Goal: Find specific page/section: Find specific page/section

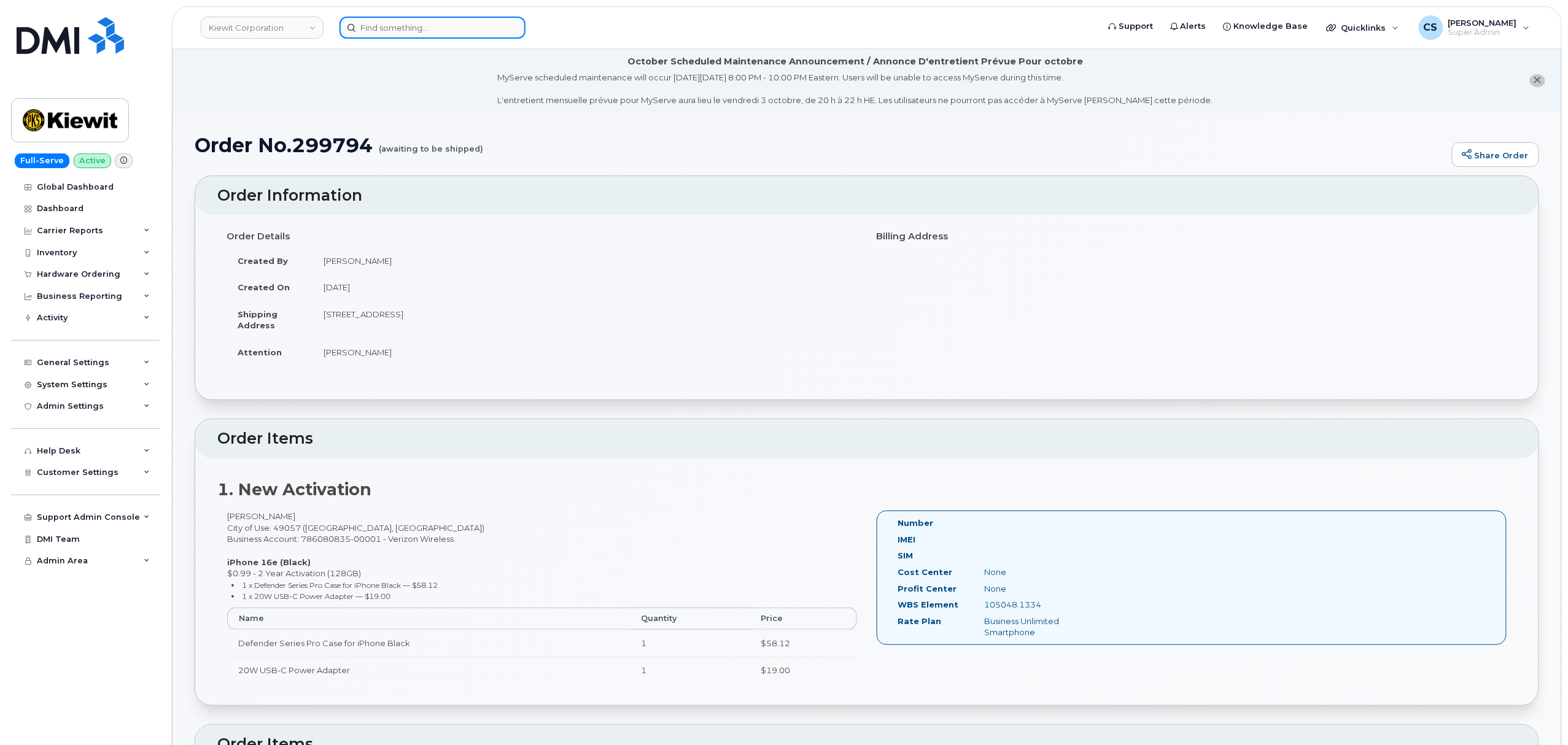
click at [421, 30] on input at bounding box center [432, 27] width 186 height 22
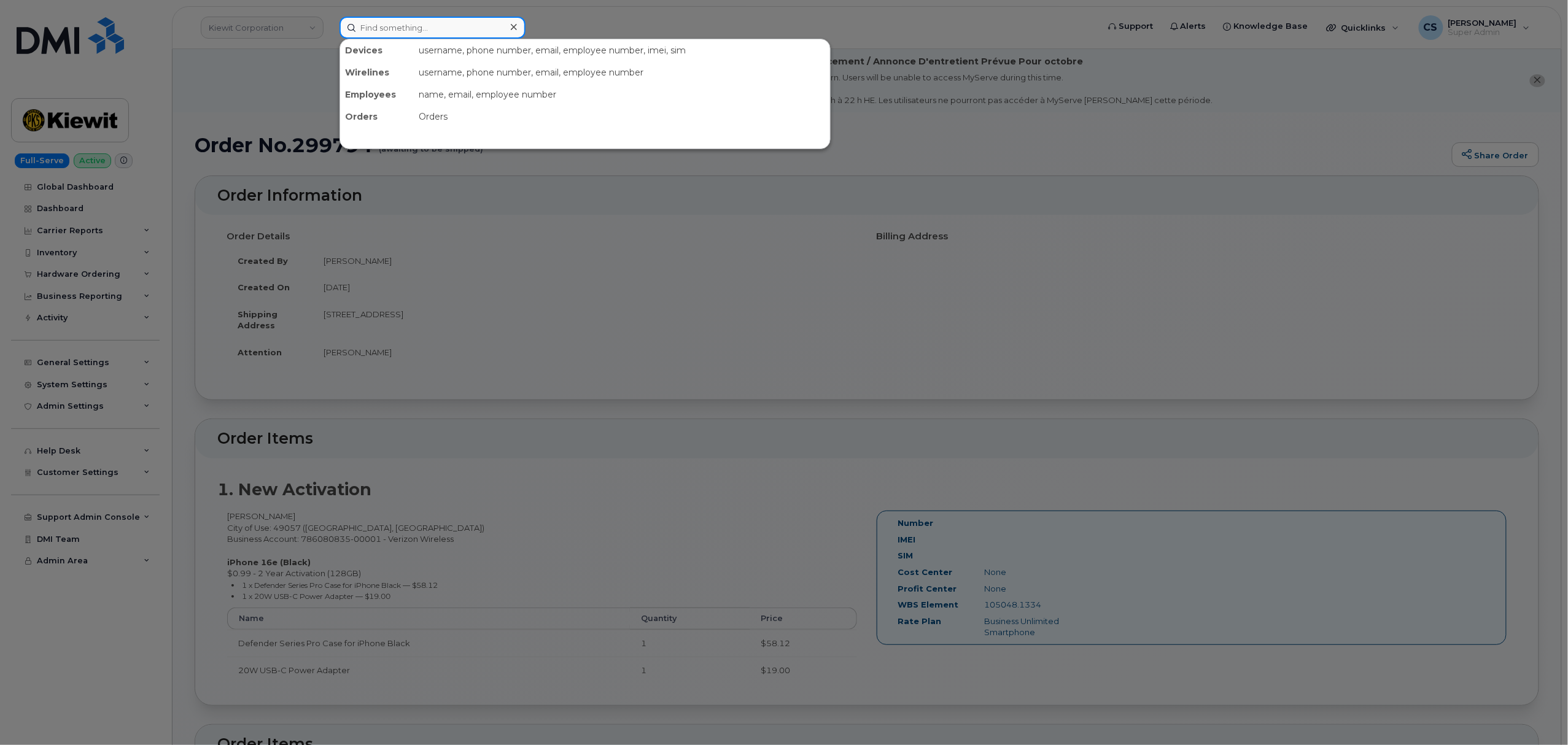
paste input "301630"
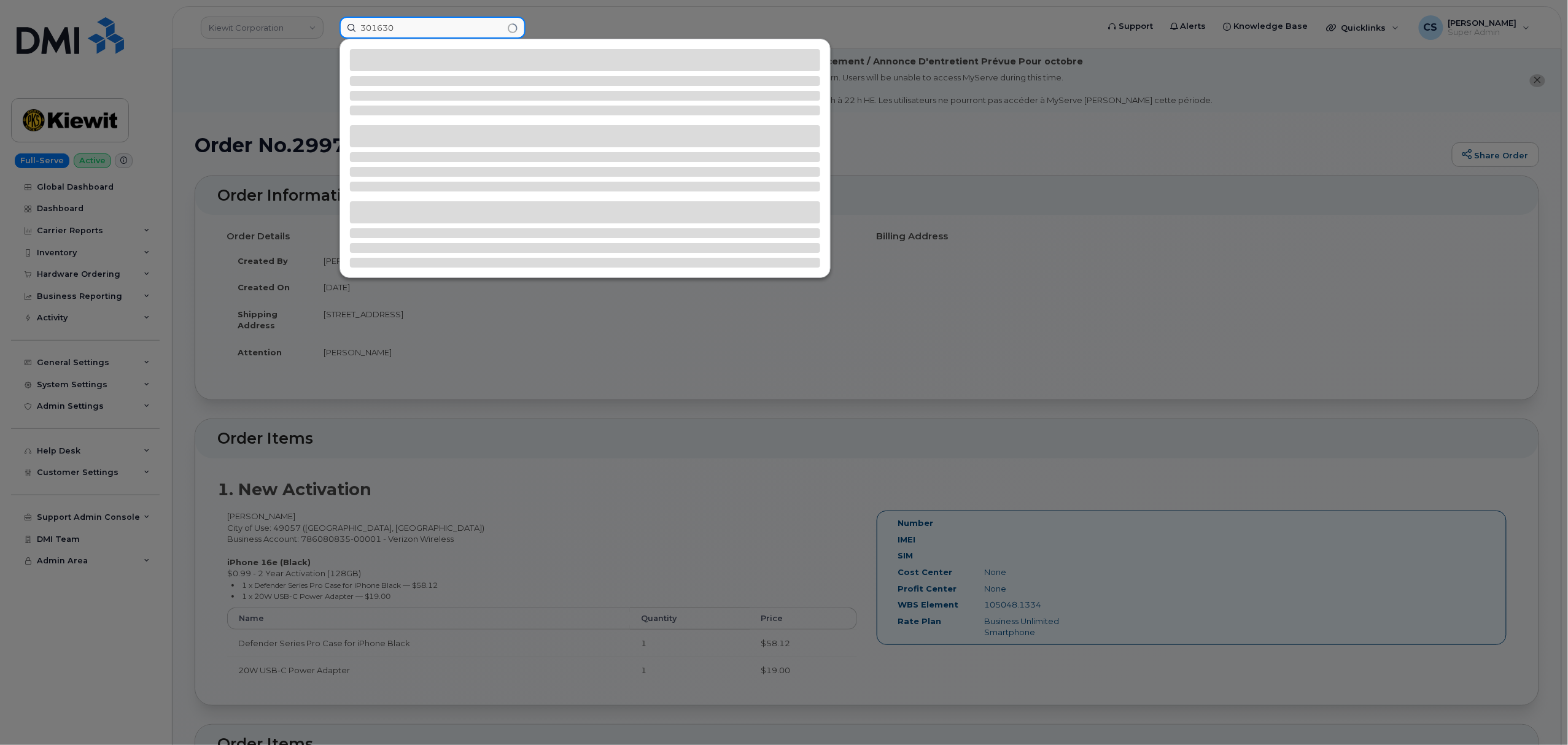
type input "301630"
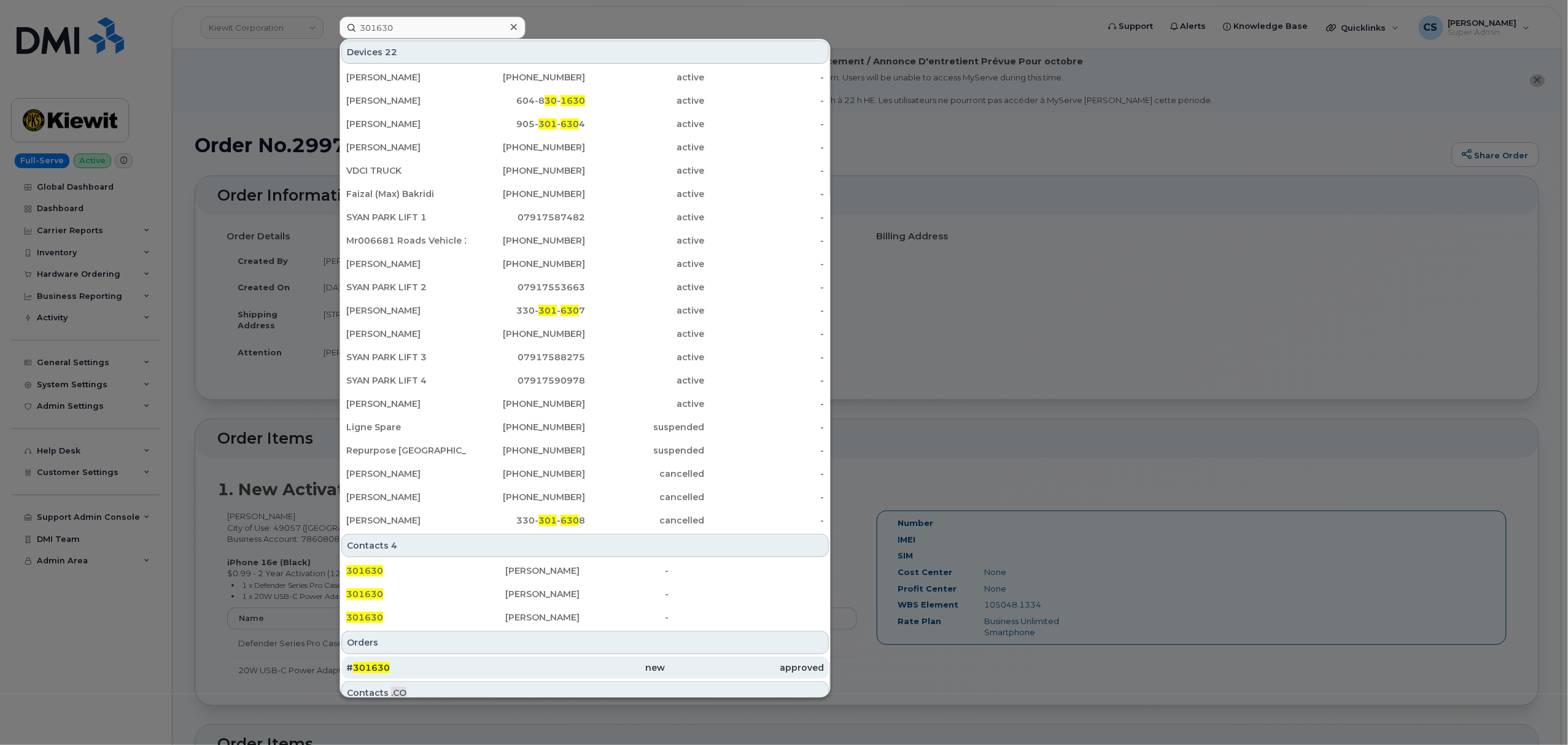
click at [381, 669] on span "301630" at bounding box center [372, 668] width 37 height 11
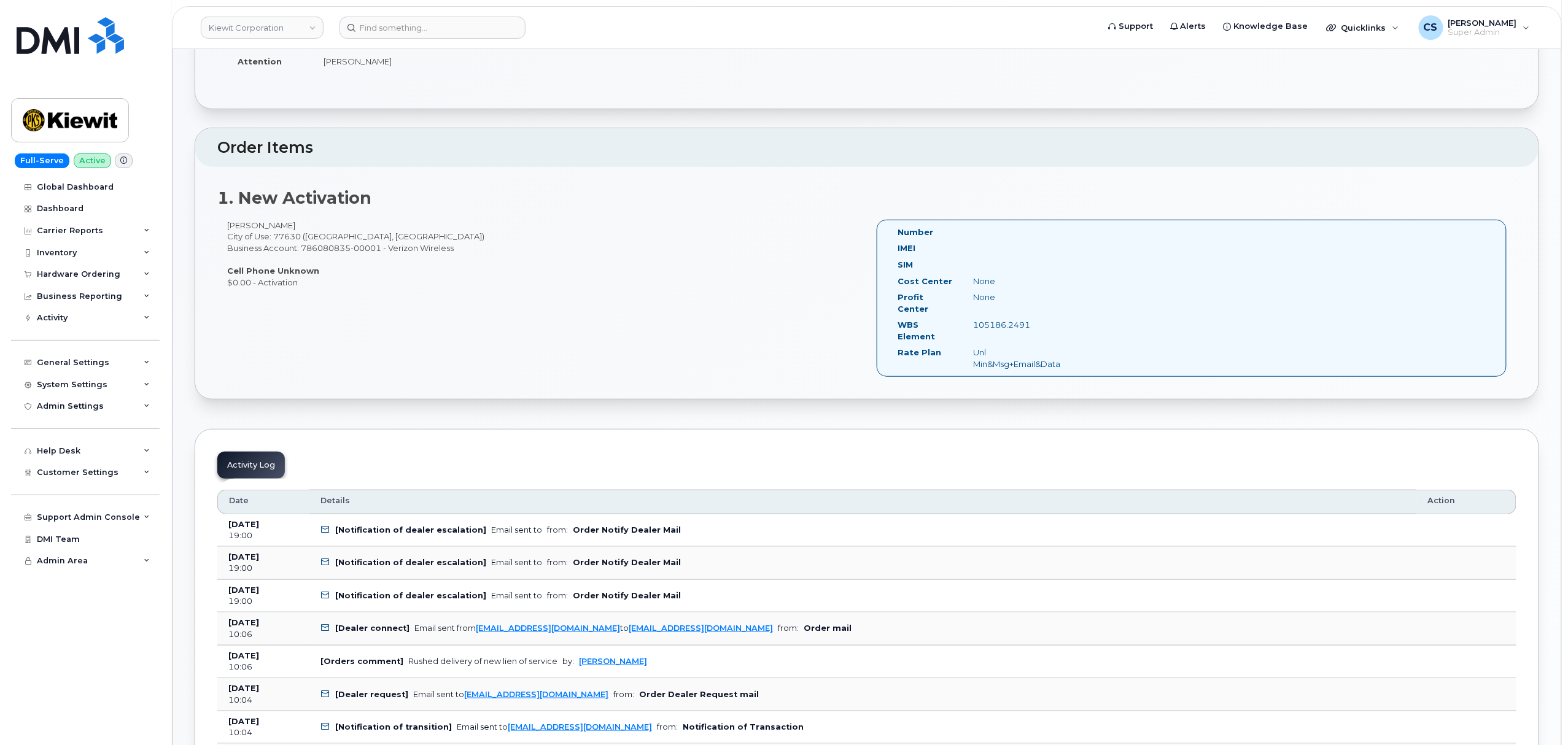
scroll to position [327, 0]
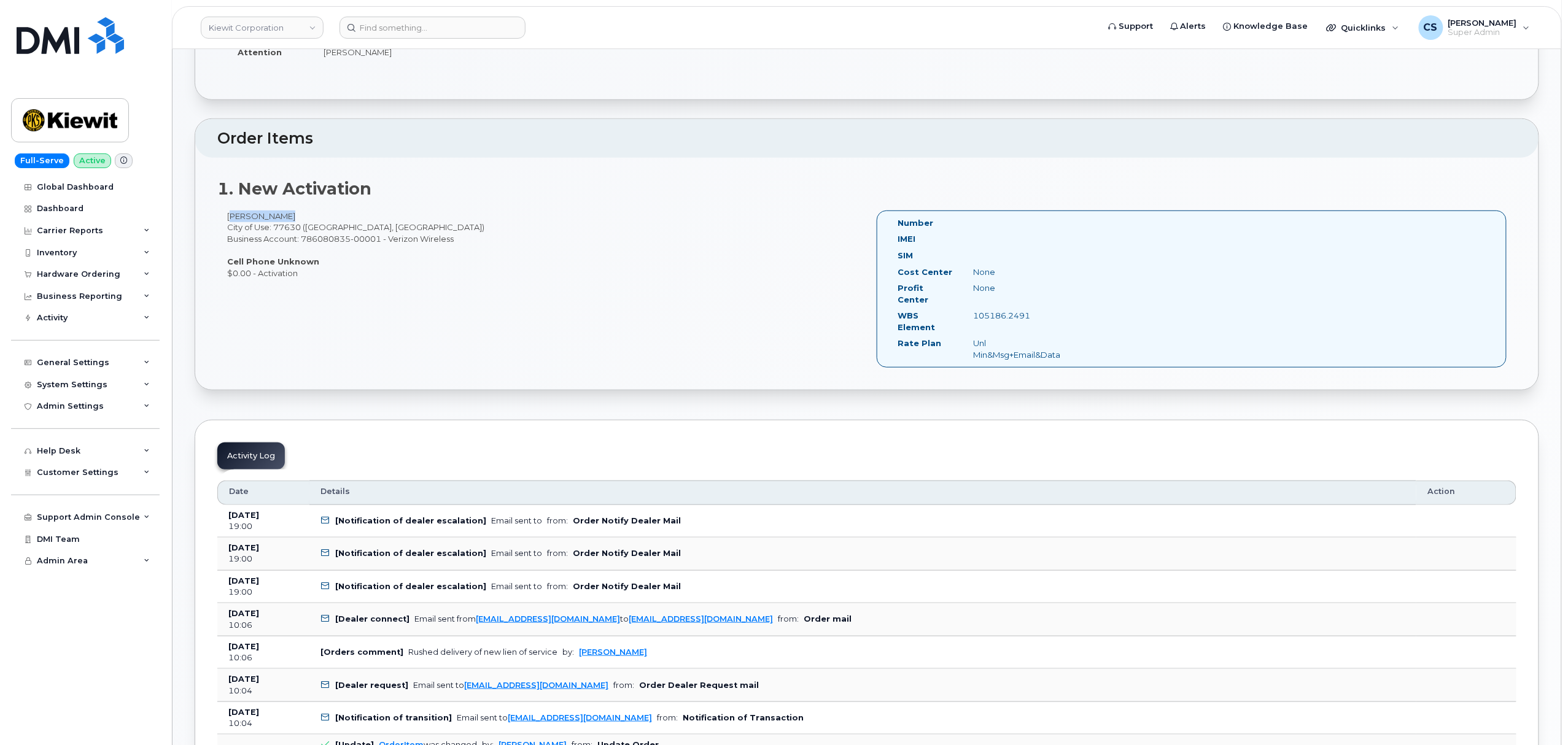
drag, startPoint x: 276, startPoint y: 217, endPoint x: 224, endPoint y: 212, distance: 52.2
click at [224, 212] on div "Robert Allen City of Use: 77630 (Orange, TX) Business Account: 786080835-00001 …" at bounding box center [542, 245] width 650 height 68
copy div "Robert Allen"
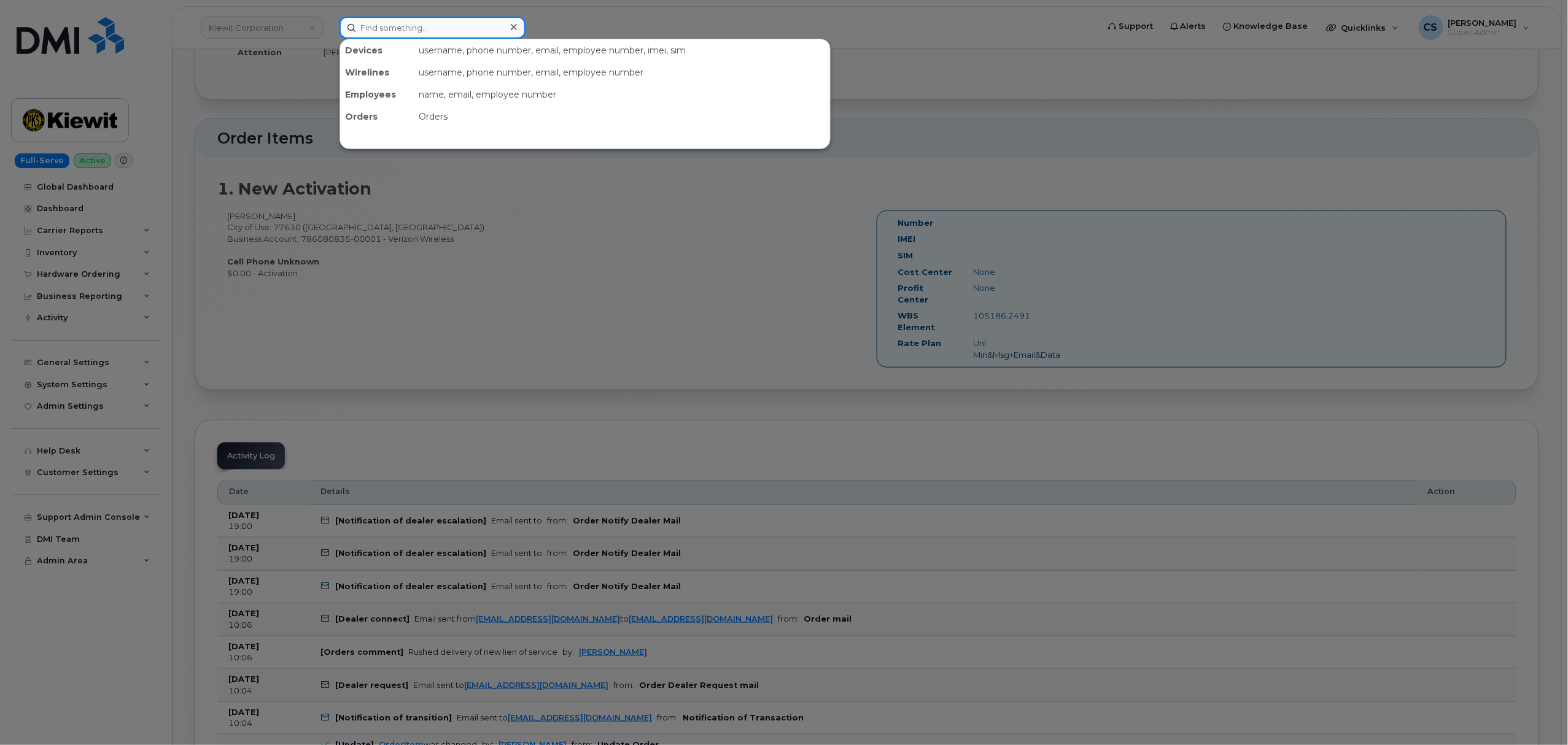
click at [428, 25] on input at bounding box center [432, 27] width 186 height 22
paste input "Robert Allen"
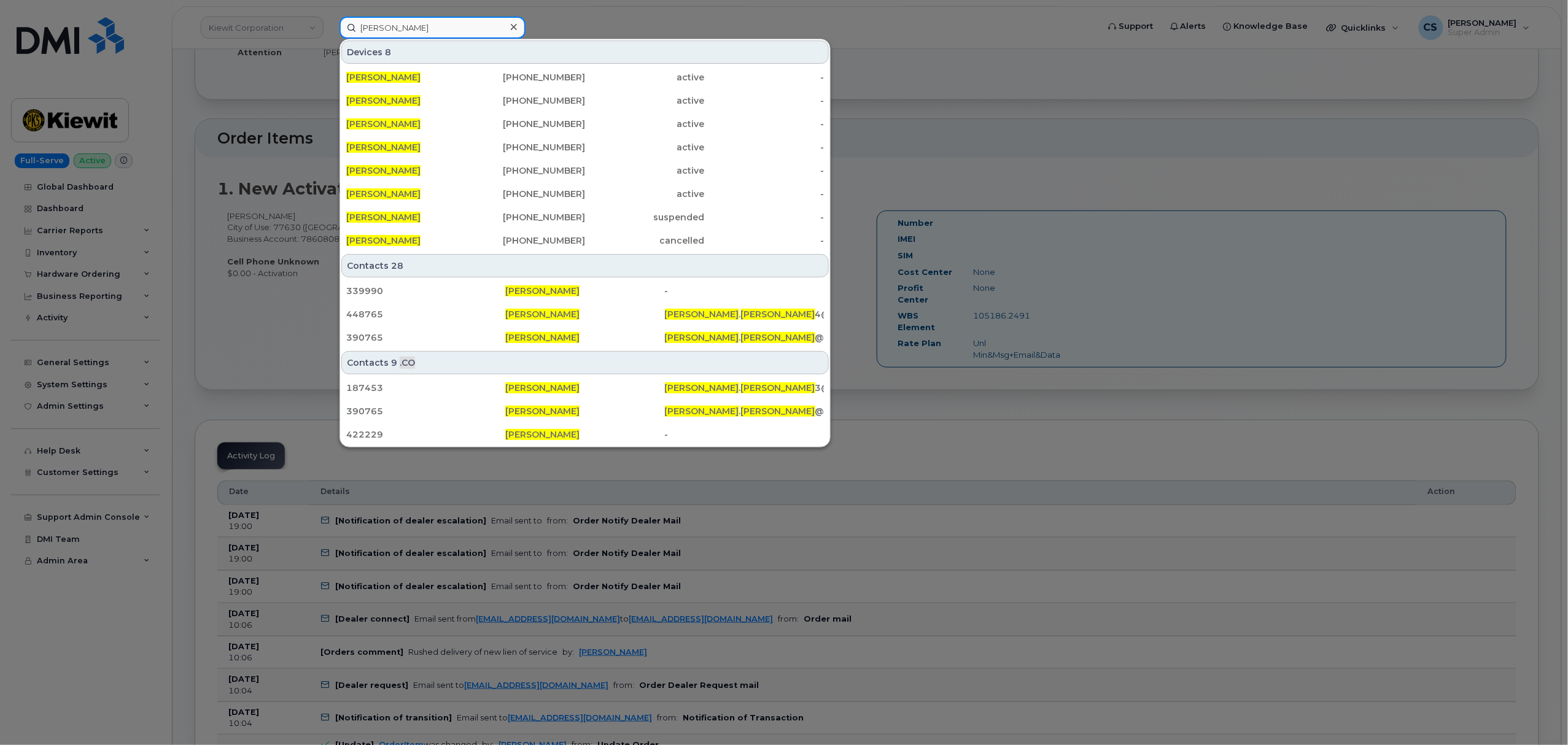
type input "Robert Allen"
click at [1030, 140] on div at bounding box center [784, 372] width 1568 height 745
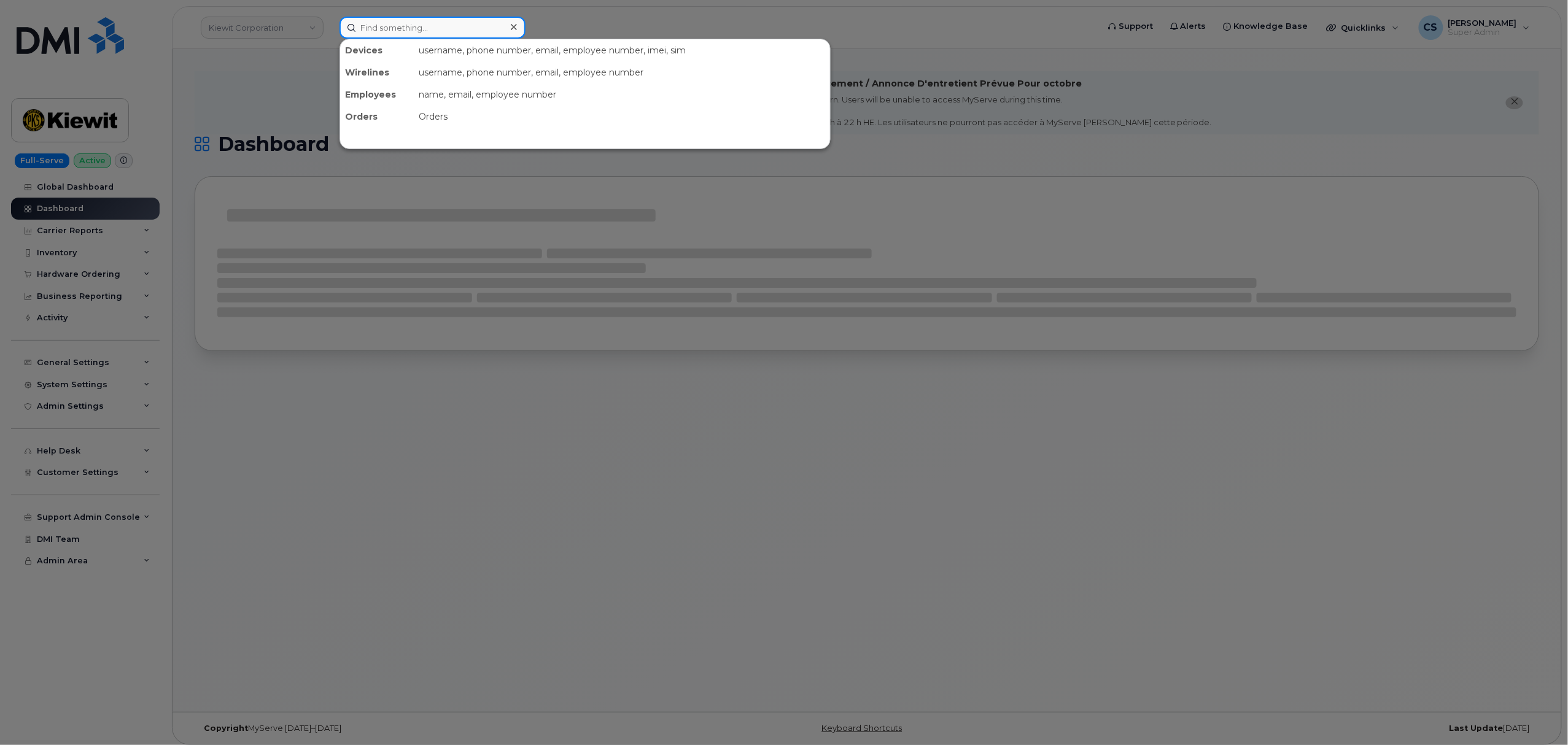
click at [408, 30] on input at bounding box center [432, 27] width 186 height 22
paste input "[PERSON_NAME]"
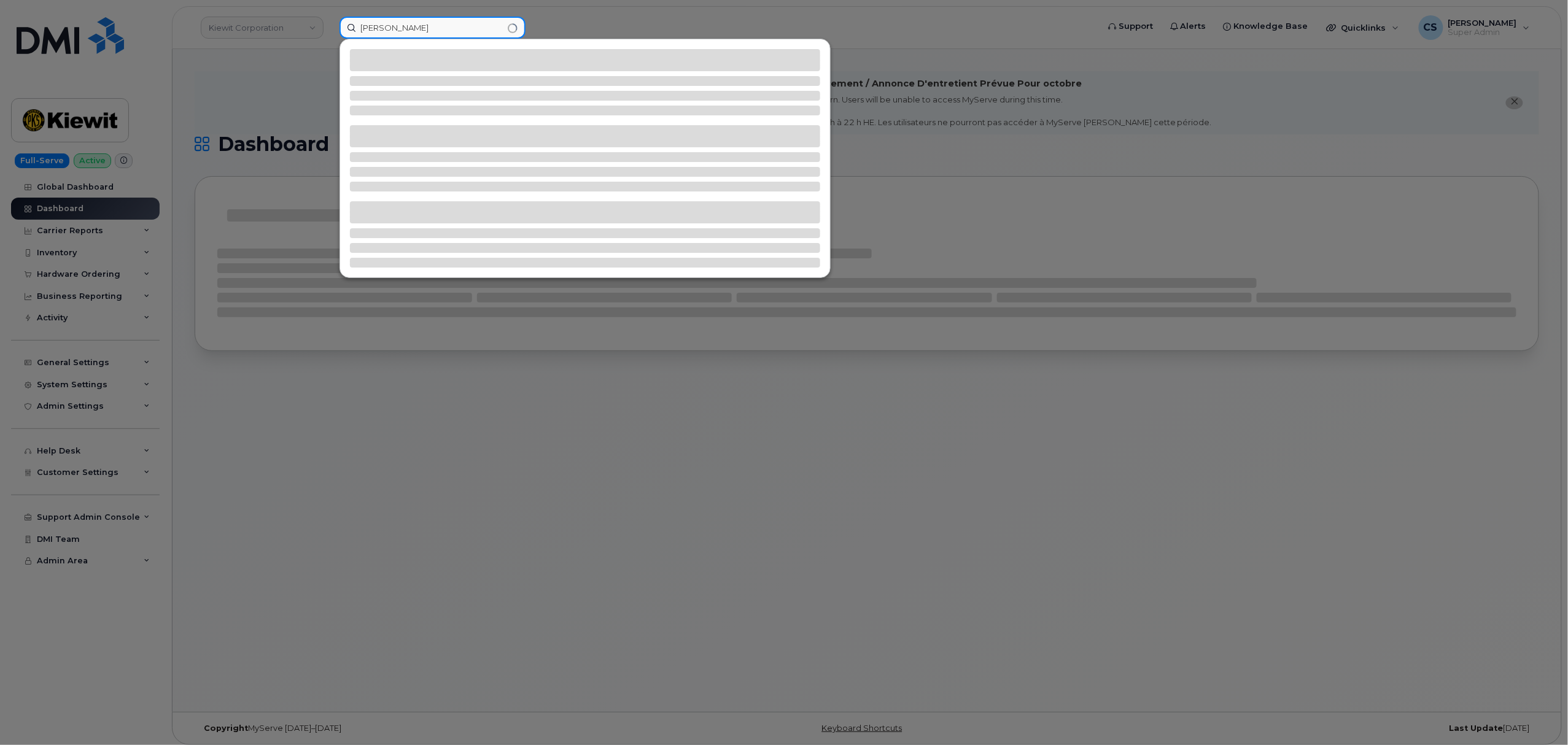
type input "[PERSON_NAME]"
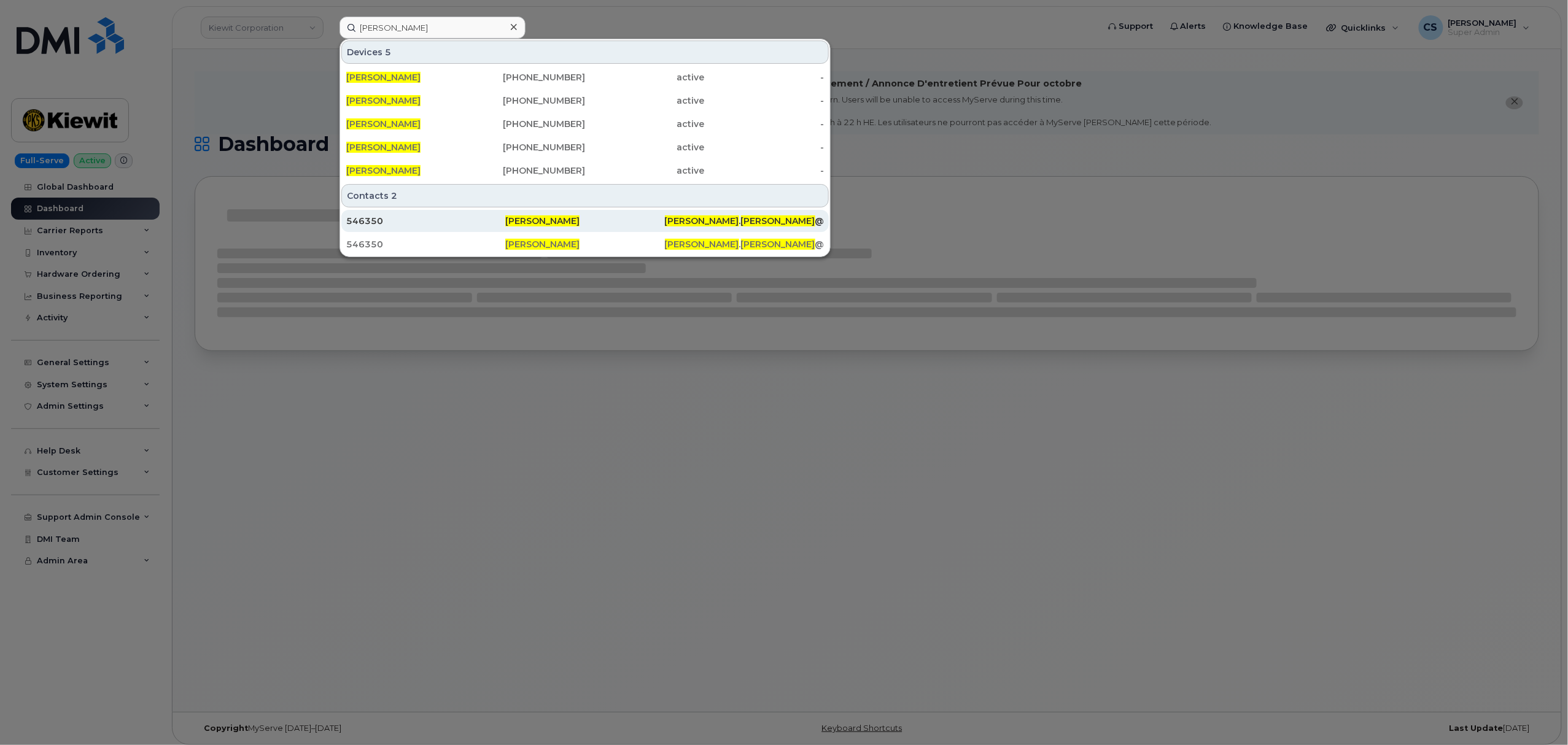
click at [540, 220] on span "[PERSON_NAME]" at bounding box center [543, 221] width 74 height 11
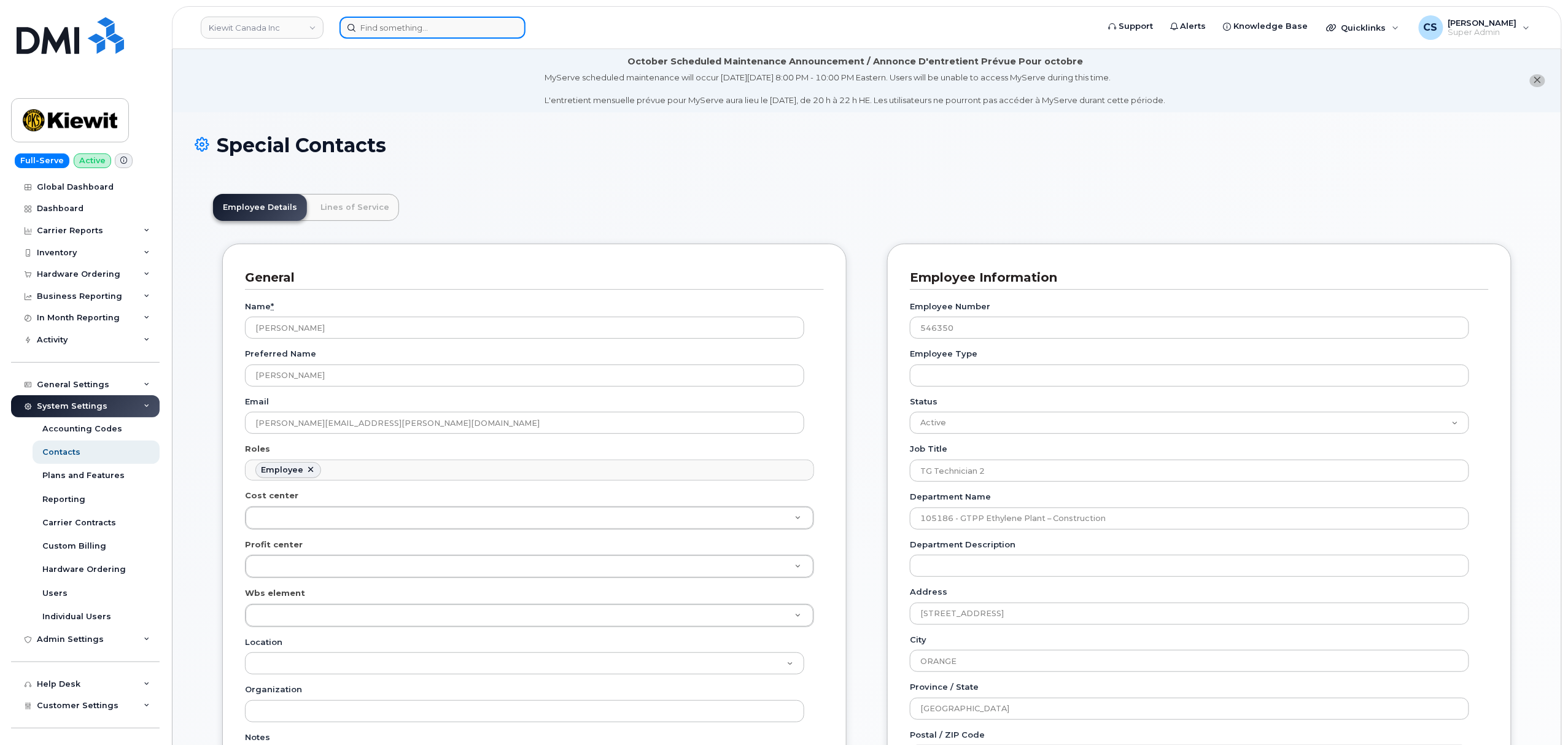
click at [412, 21] on input at bounding box center [432, 27] width 186 height 22
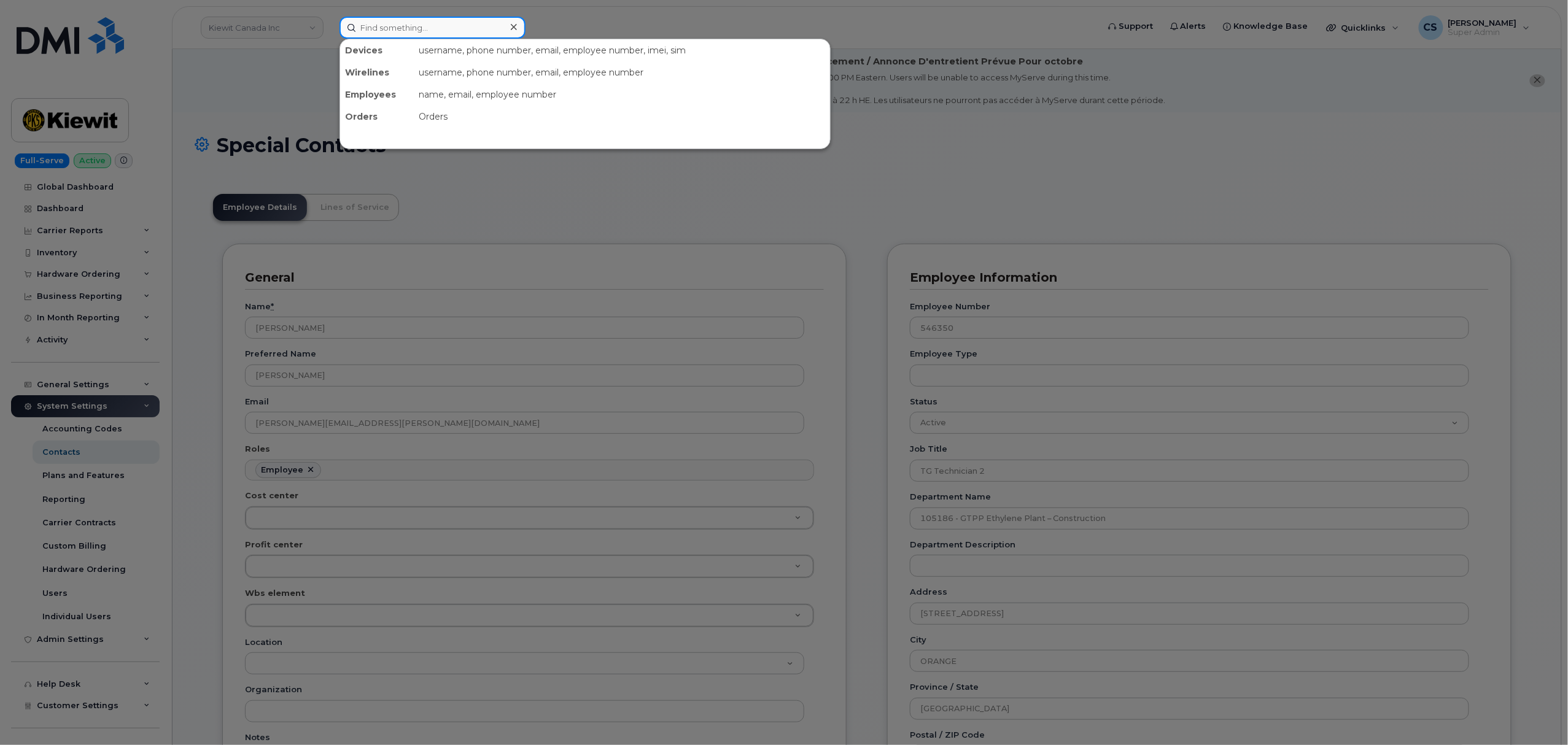
paste input "[PERSON_NAME]"
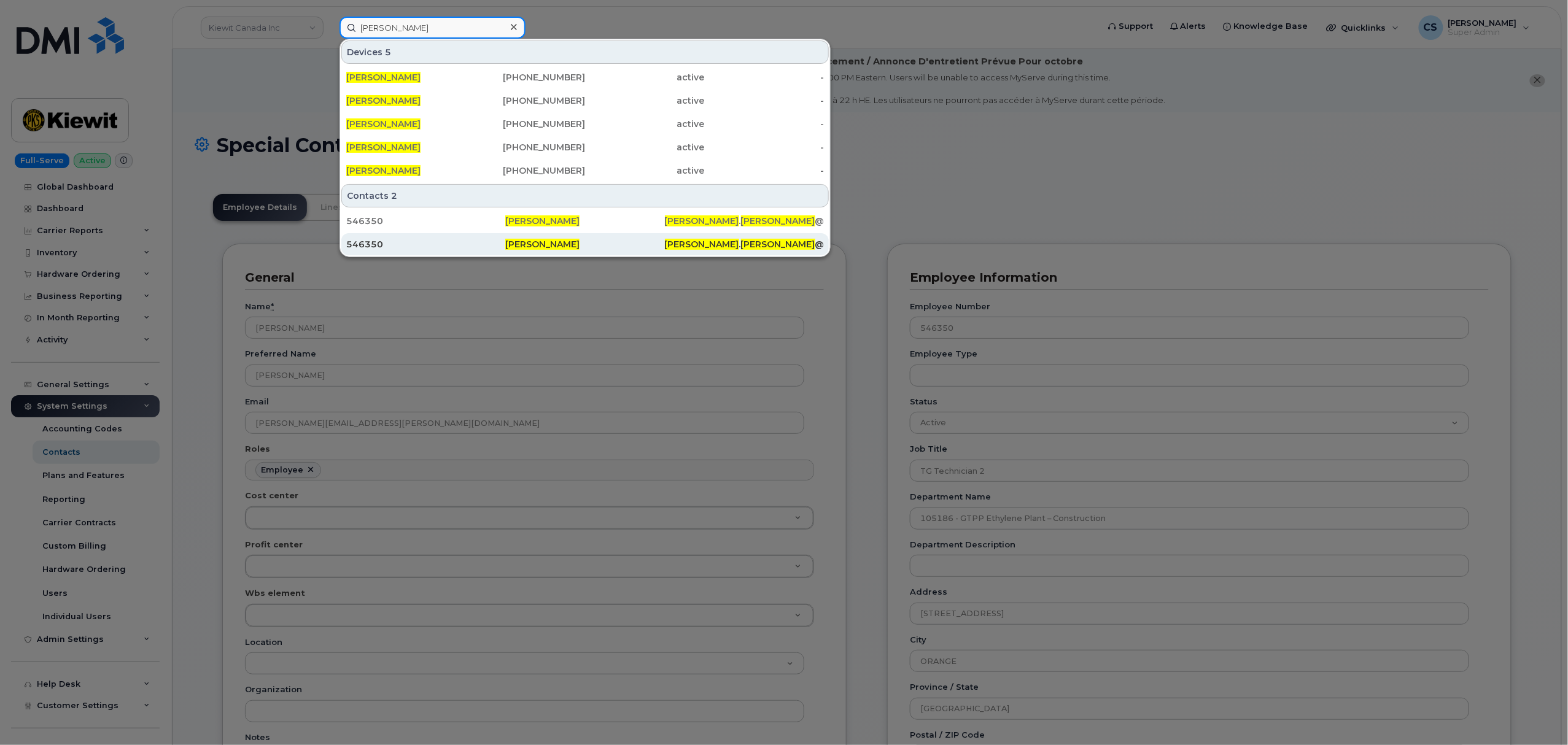
type input "Riley Nash"
click at [741, 241] on span "NASH" at bounding box center [778, 245] width 74 height 11
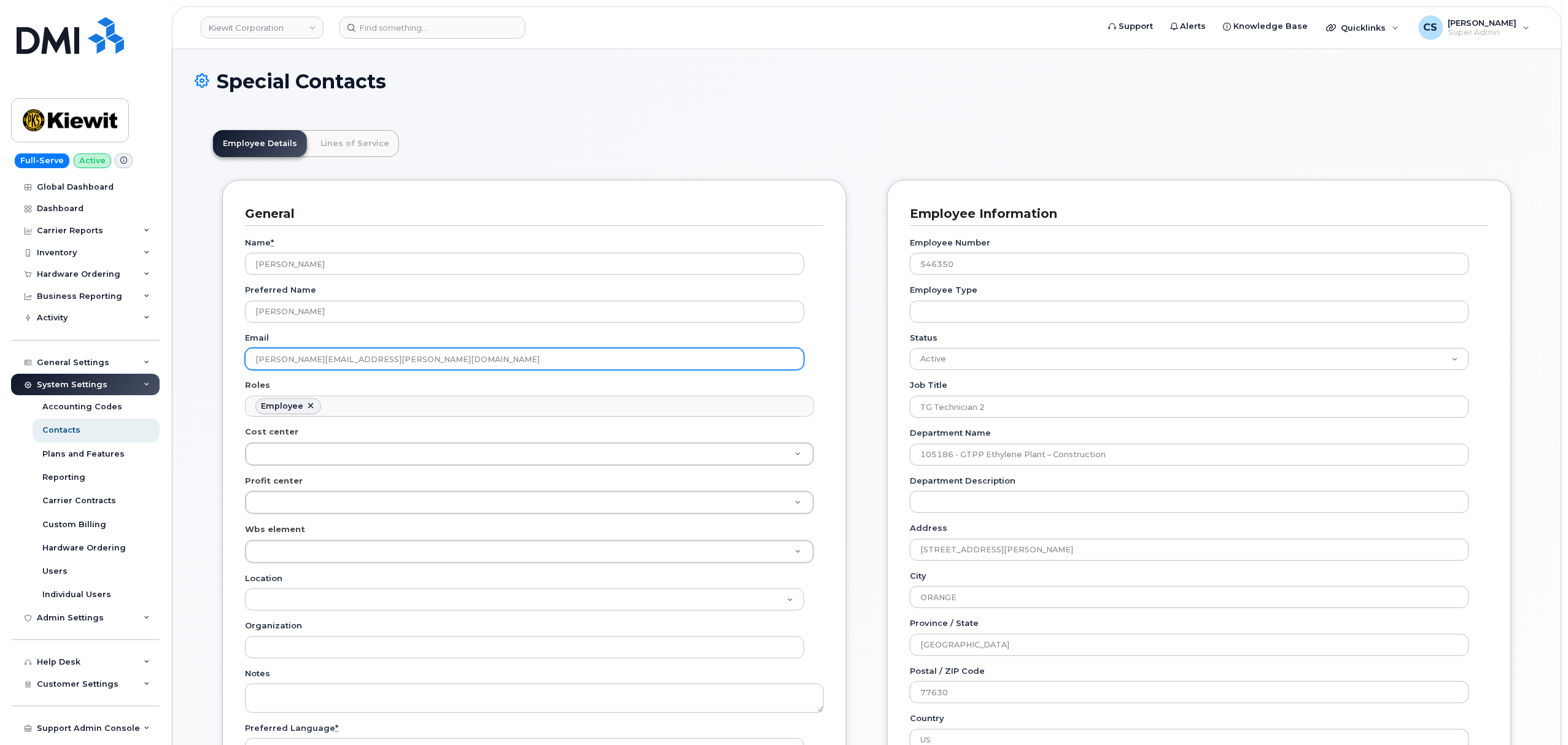
scroll to position [81, 0]
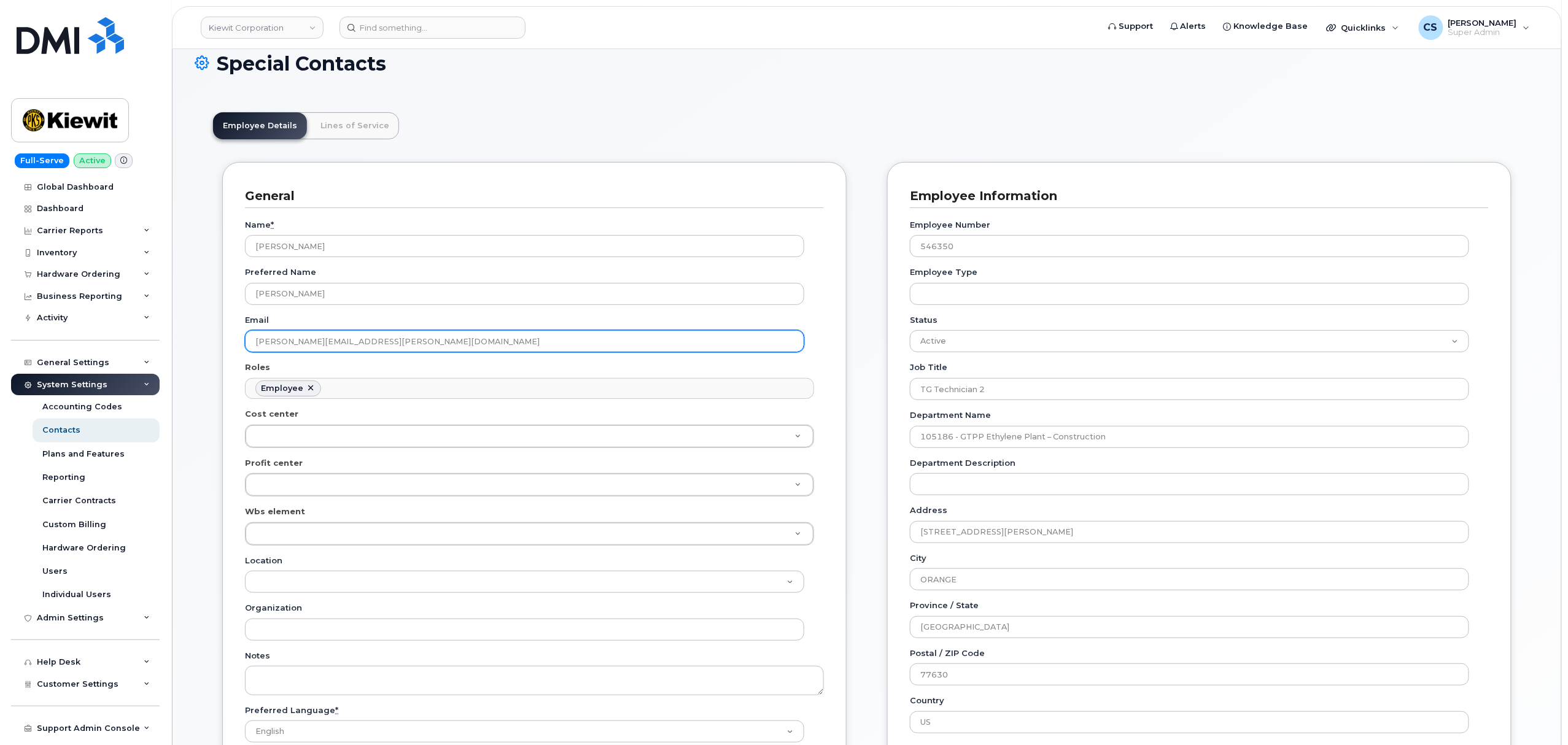
click at [283, 337] on input "[PERSON_NAME][EMAIL_ADDRESS][PERSON_NAME][DOMAIN_NAME]" at bounding box center [524, 340] width 559 height 22
click at [283, 341] on input "RILEY.NASH@TICUS.COM" at bounding box center [524, 340] width 559 height 22
